Goal: Answer question/provide support: Answer question/provide support

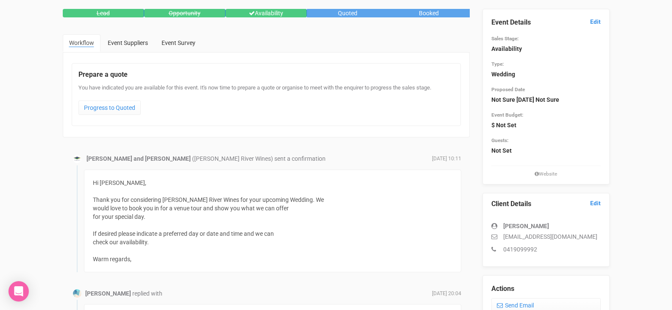
scroll to position [42, 0]
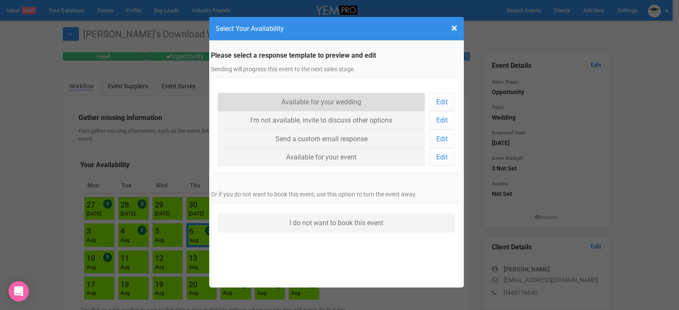
click at [338, 102] on link "Available for your wedding" at bounding box center [321, 102] width 207 height 18
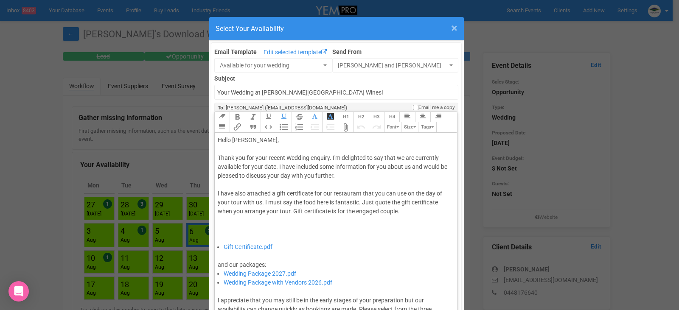
click at [451, 28] on span "×" at bounding box center [454, 28] width 6 height 14
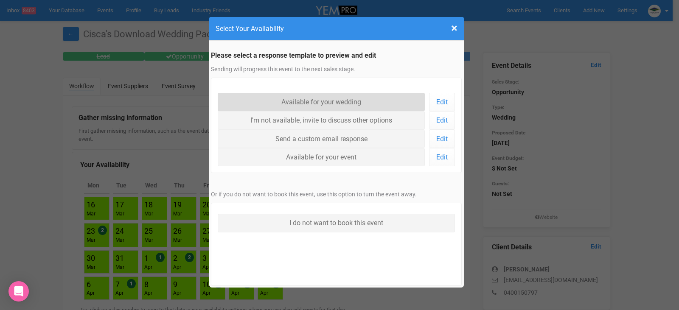
click at [334, 103] on link "Available for your wedding" at bounding box center [321, 102] width 207 height 18
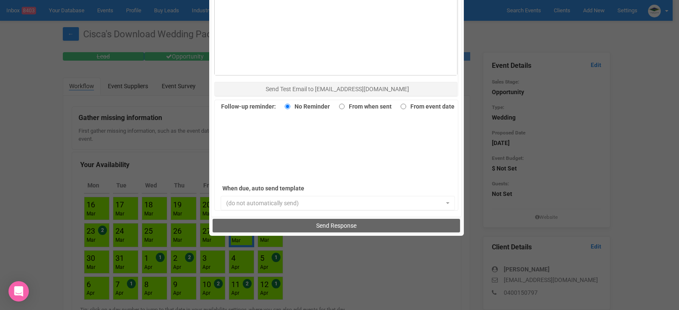
scroll to position [552, 0]
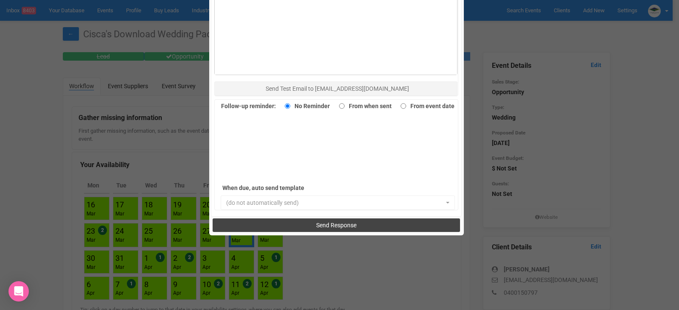
click at [341, 225] on span "Send Response" at bounding box center [336, 225] width 40 height 7
